Goal: Task Accomplishment & Management: Manage account settings

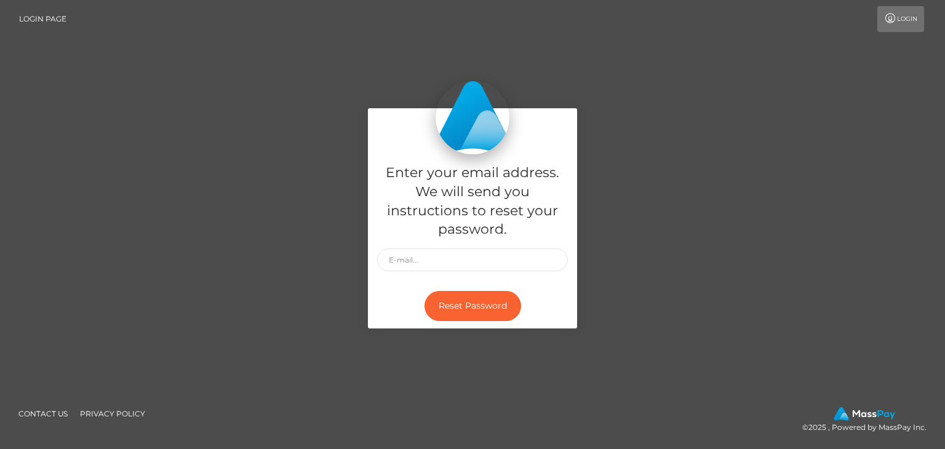
type input "[EMAIL_ADDRESS][DOMAIN_NAME]"
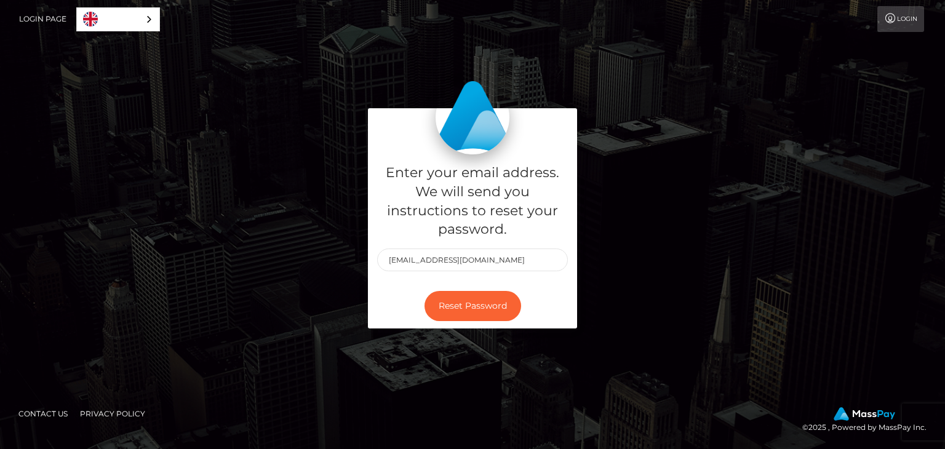
click at [389, 297] on div "Reset Password" at bounding box center [472, 306] width 209 height 45
click at [468, 311] on button "Reset Password" at bounding box center [473, 306] width 97 height 30
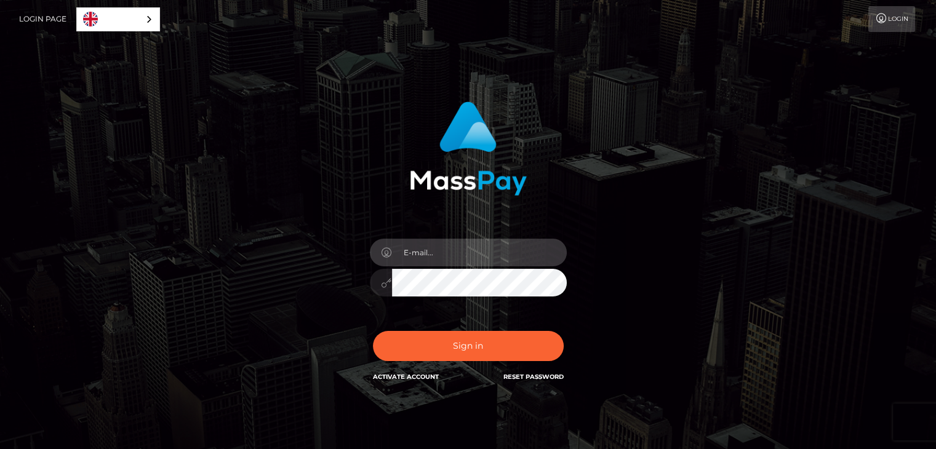
click at [465, 251] on input "email" at bounding box center [479, 253] width 175 height 28
type input "vijaya11shree@gmail.com"
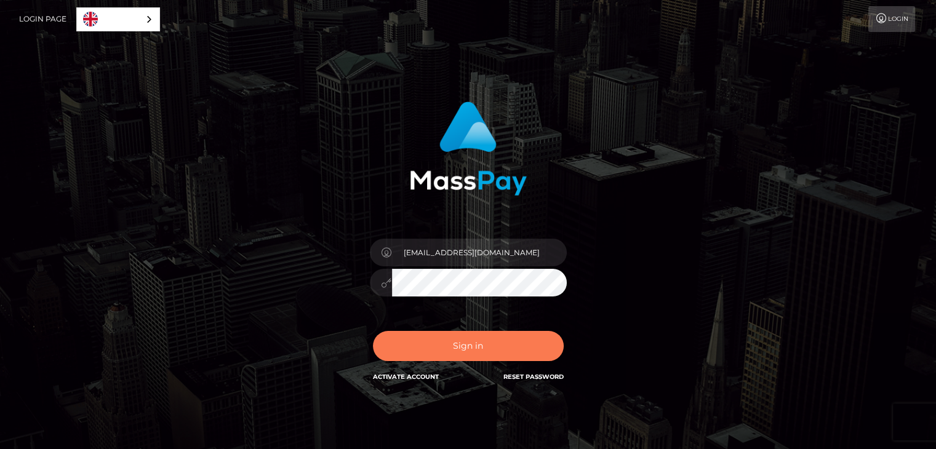
click at [461, 343] on button "Sign in" at bounding box center [468, 346] width 191 height 30
